Goal: Task Accomplishment & Management: Use online tool/utility

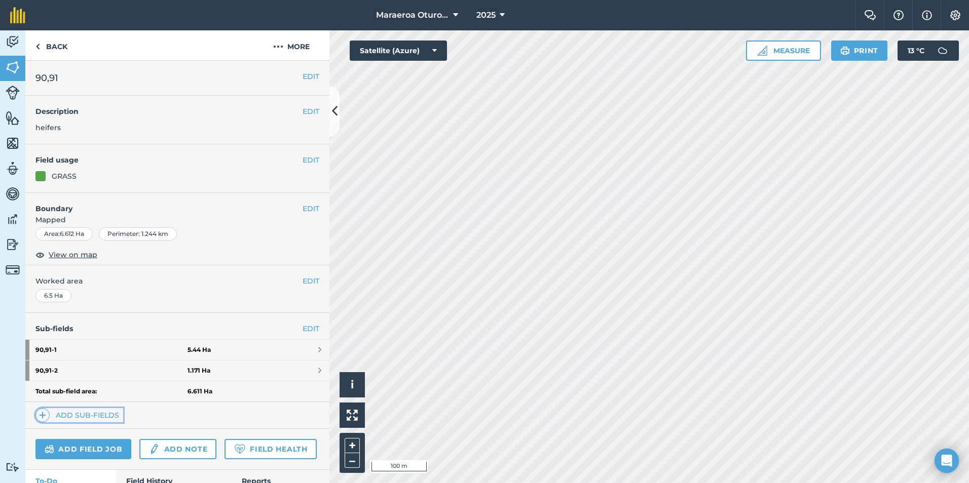
click at [99, 412] on link "Add sub-fields" at bounding box center [79, 415] width 88 height 14
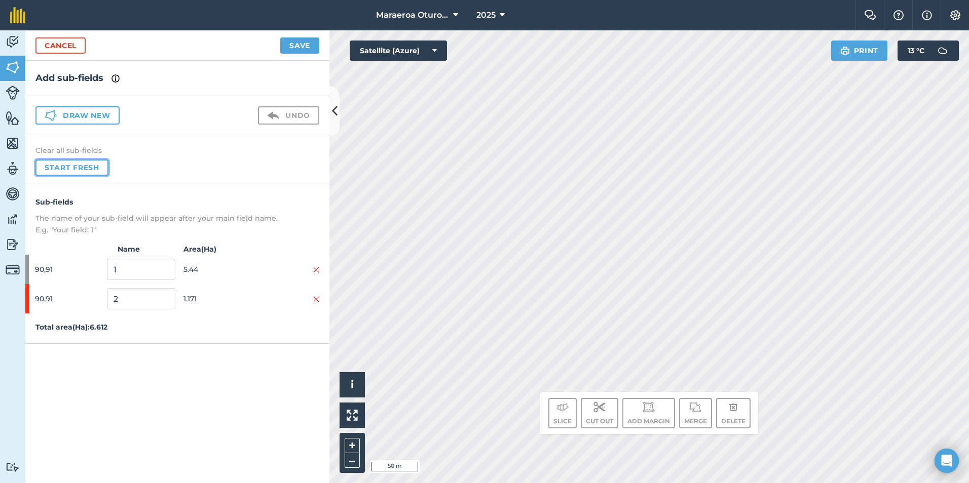
click at [72, 167] on button "Start fresh" at bounding box center [71, 168] width 73 height 16
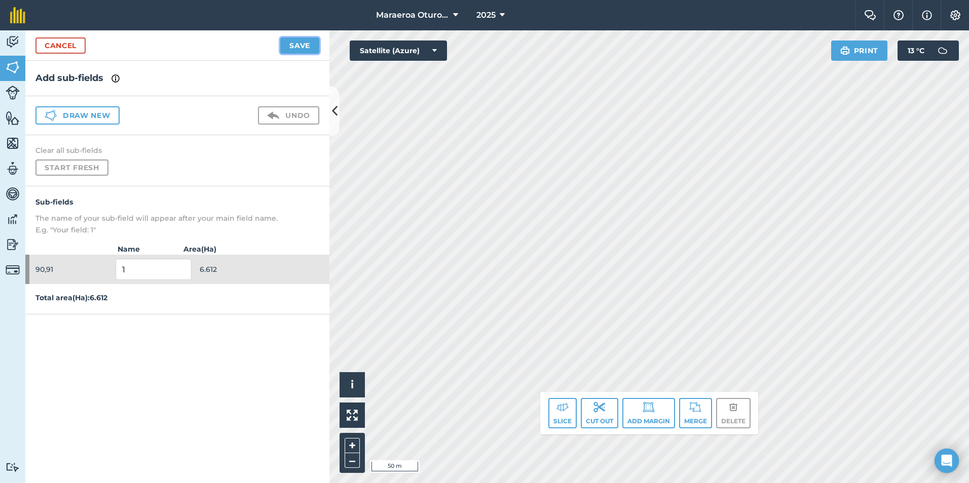
click at [310, 39] on button "Save" at bounding box center [299, 46] width 39 height 16
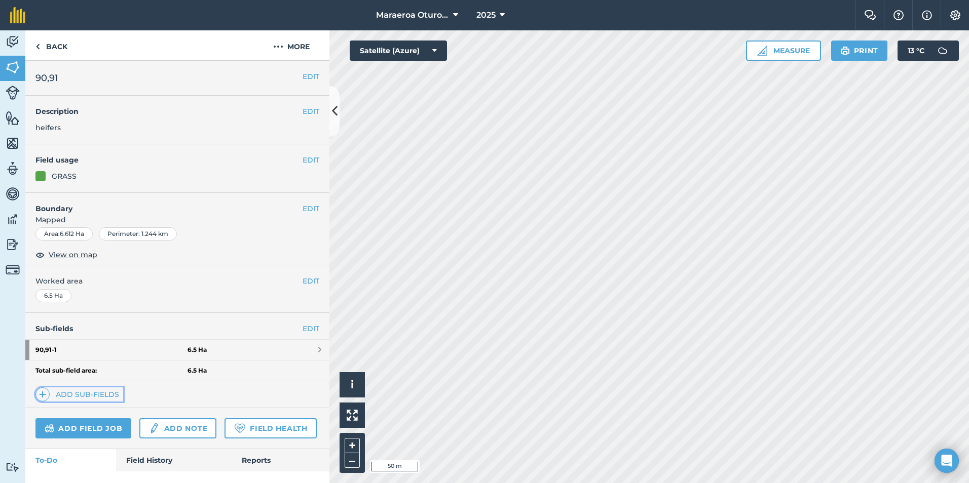
click at [71, 395] on link "Add sub-fields" at bounding box center [79, 395] width 88 height 14
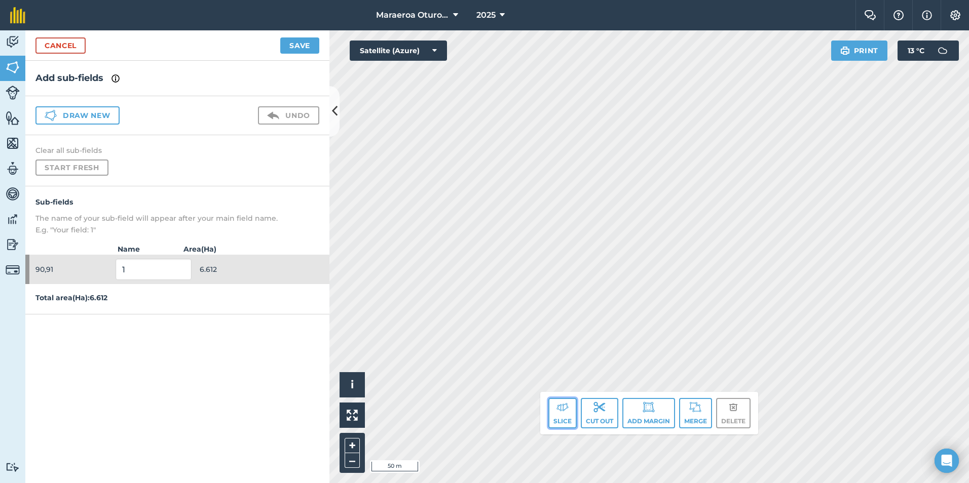
click at [557, 404] on img at bounding box center [562, 407] width 12 height 12
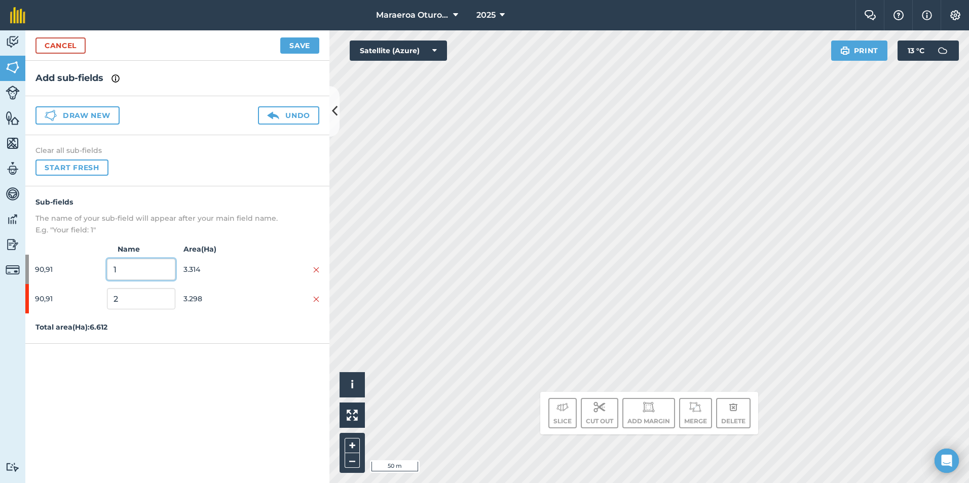
drag, startPoint x: 139, startPoint y: 271, endPoint x: 73, endPoint y: 282, distance: 66.3
click at [74, 282] on div "90,91 1 3.314" at bounding box center [177, 269] width 304 height 29
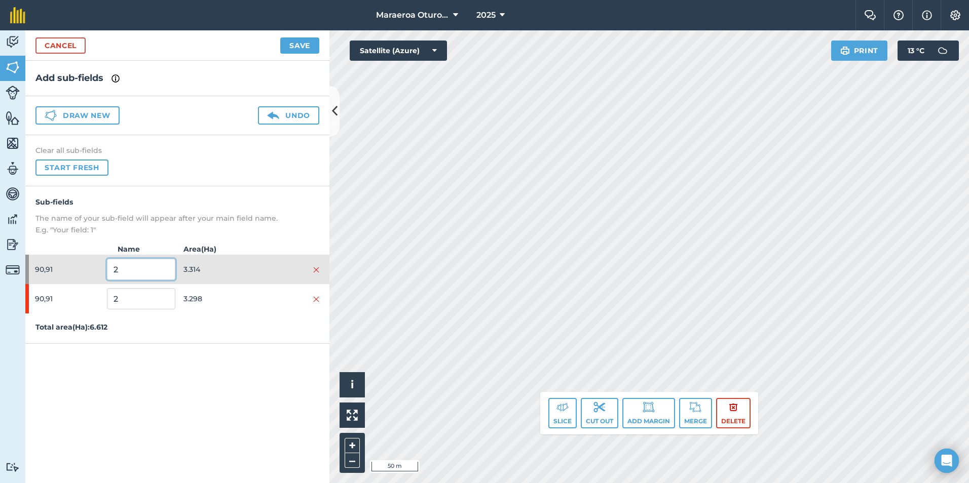
type input "2"
drag, startPoint x: 122, startPoint y: 301, endPoint x: 74, endPoint y: 301, distance: 47.6
click at [48, 307] on div "90,91 2 3.298" at bounding box center [177, 298] width 304 height 29
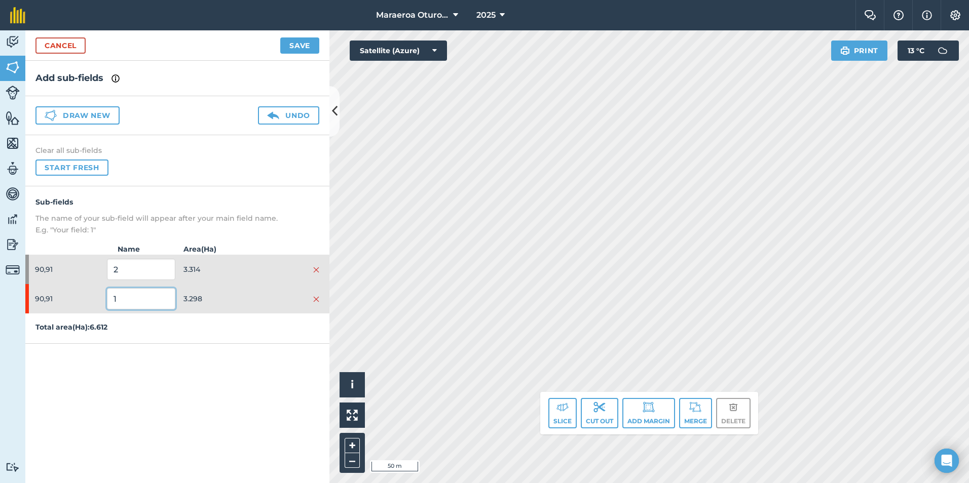
type input "1"
click at [783, 364] on div "Click to start drawing. Line must start & end outside boundary i © 2025 TomTom,…" at bounding box center [649, 256] width 640 height 453
click at [303, 43] on button "Save" at bounding box center [299, 46] width 39 height 16
